Goal: Navigation & Orientation: Find specific page/section

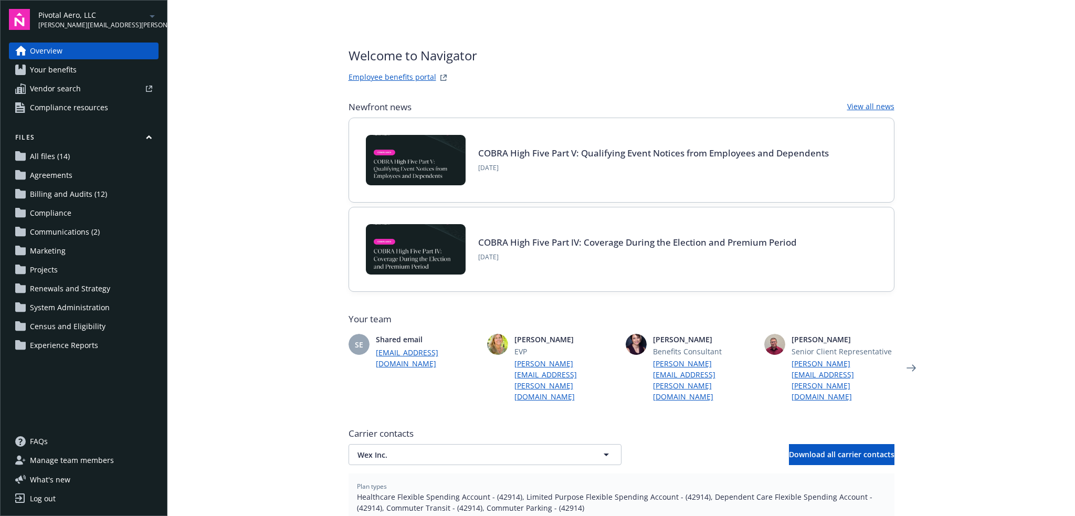
scroll to position [360, 0]
